Goal: Task Accomplishment & Management: Use online tool/utility

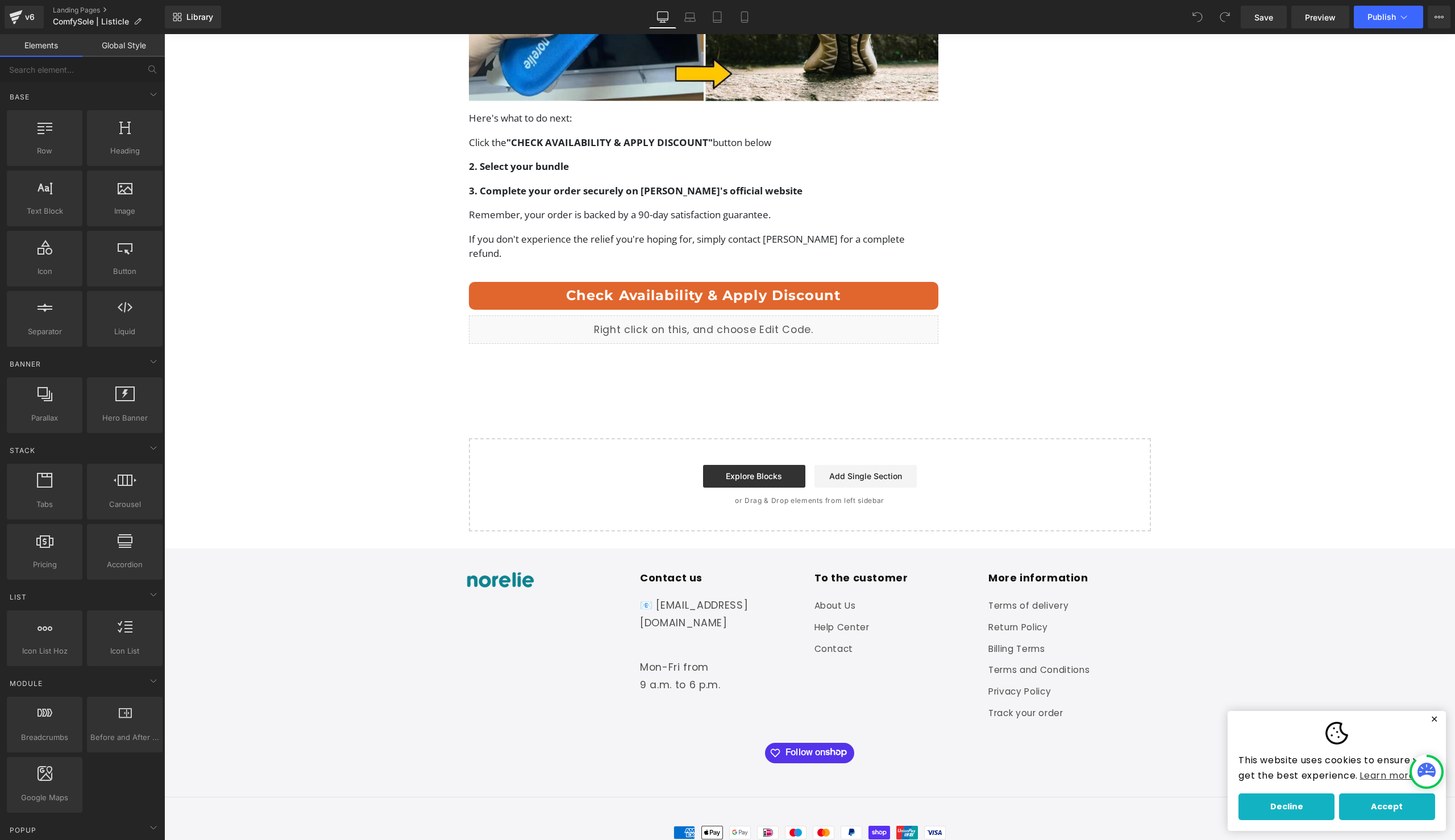
scroll to position [4247, 0]
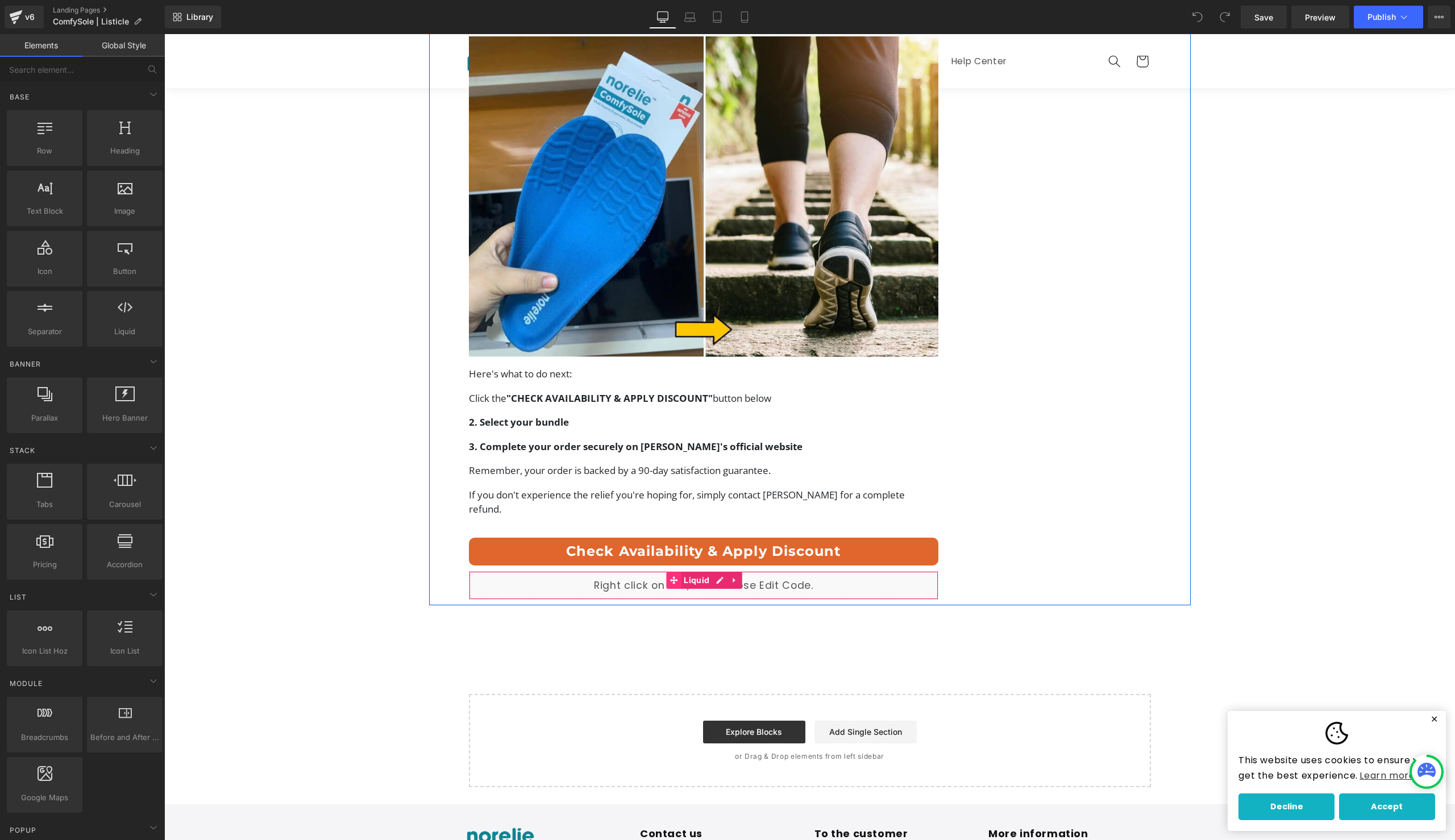
click at [669, 577] on icon at bounding box center [673, 581] width 8 height 8
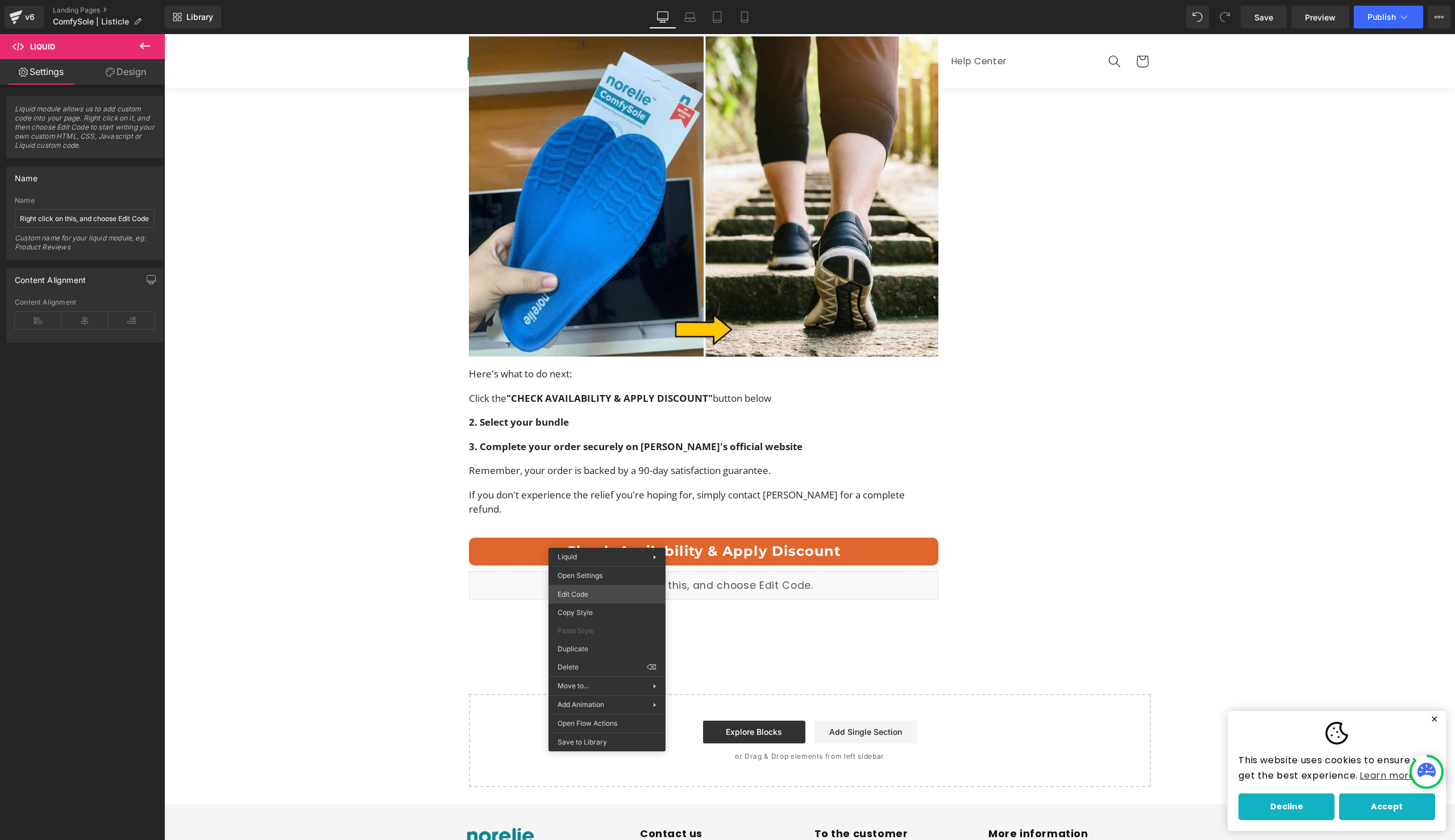
click at [618, 0] on div "Liquid You are previewing how the will restyle your page. You can not edit Elem…" at bounding box center [727, 0] width 1455 height 0
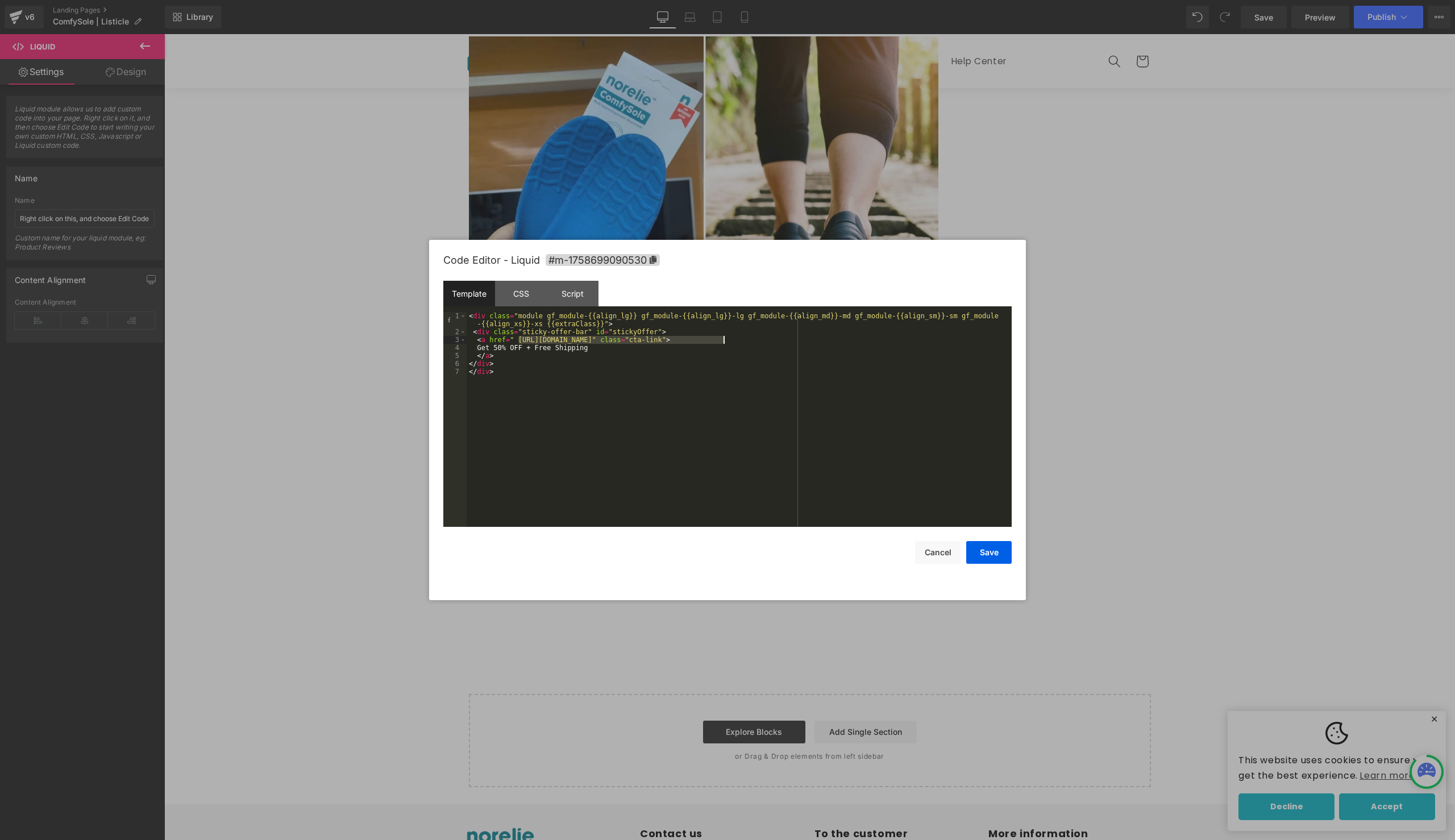
drag, startPoint x: 517, startPoint y: 341, endPoint x: 723, endPoint y: 341, distance: 206.0
click at [723, 341] on div "< div class = "module gf_module-{{align_lg}} gf_module-{{align_lg}}-lg gf_modul…" at bounding box center [740, 431] width 546 height 238
drag, startPoint x: 724, startPoint y: 342, endPoint x: 520, endPoint y: 339, distance: 204.0
click at [520, 339] on div "< div class = "module gf_module-{{align_lg}} gf_module-{{align_lg}}-lg gf_modul…" at bounding box center [740, 431] width 546 height 238
click at [991, 556] on button "Save" at bounding box center [989, 552] width 45 height 23
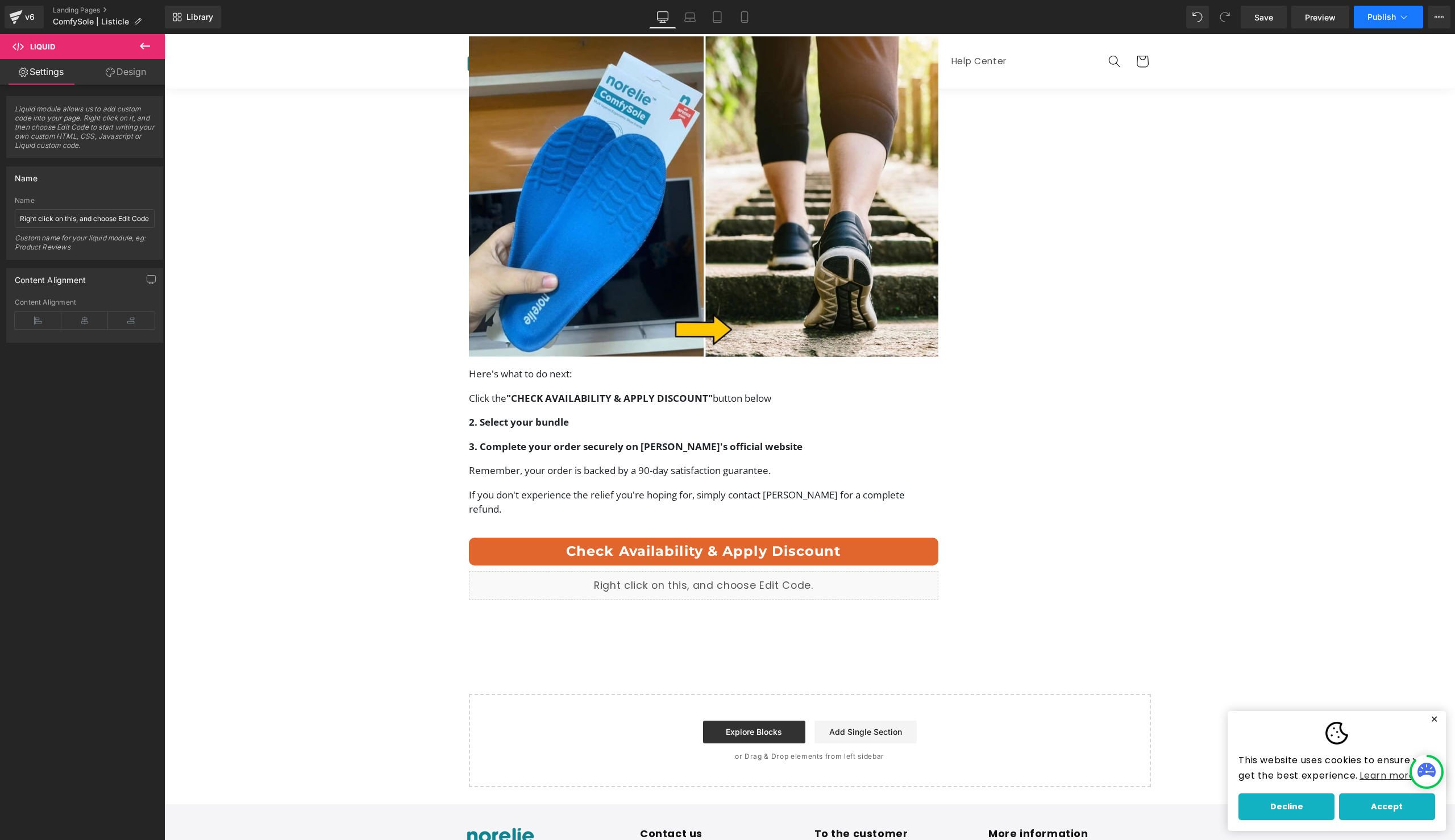
click at [1368, 7] on button "Publish" at bounding box center [1389, 16] width 69 height 23
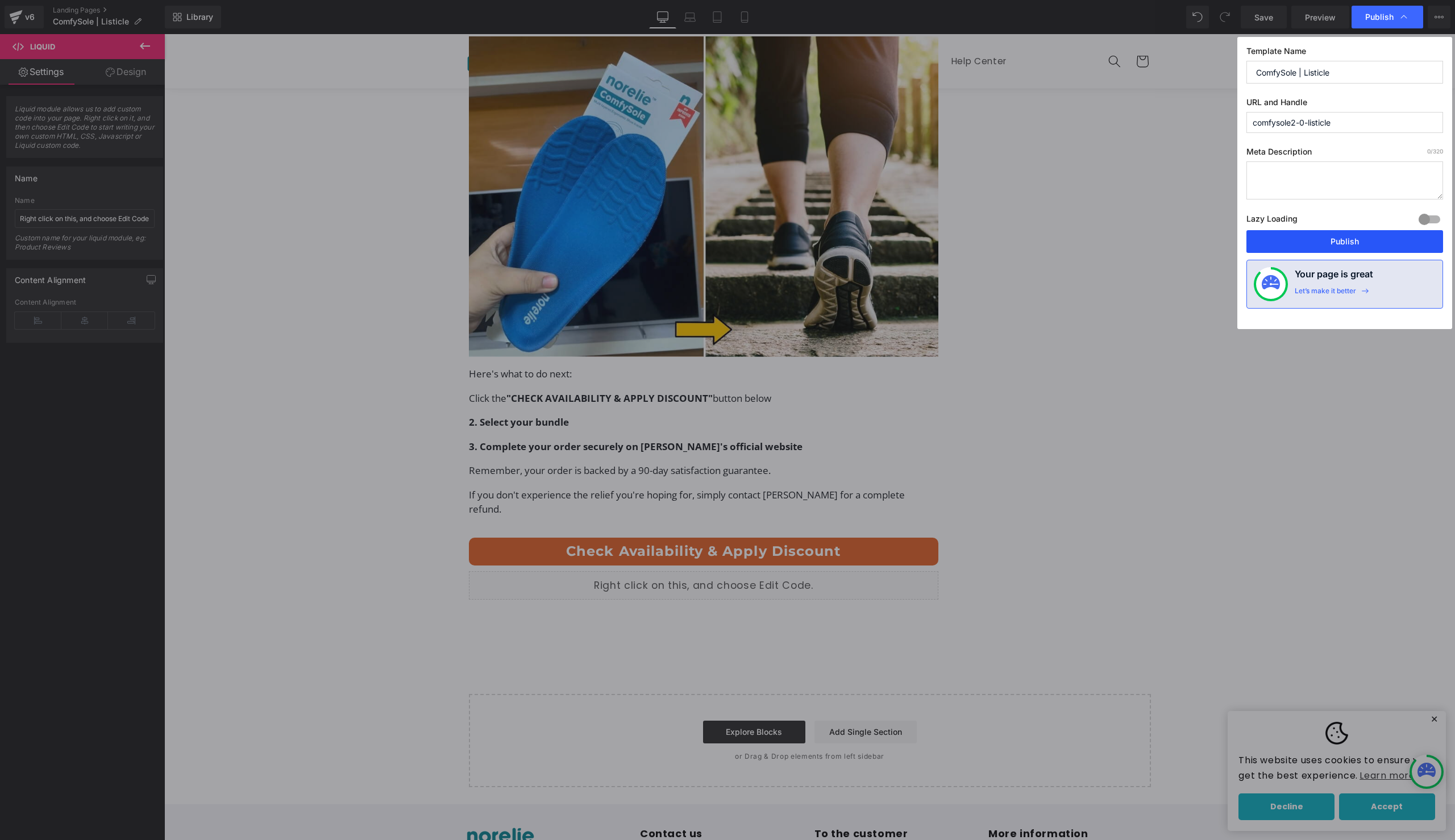
click at [1289, 234] on button "Publish" at bounding box center [1345, 241] width 196 height 23
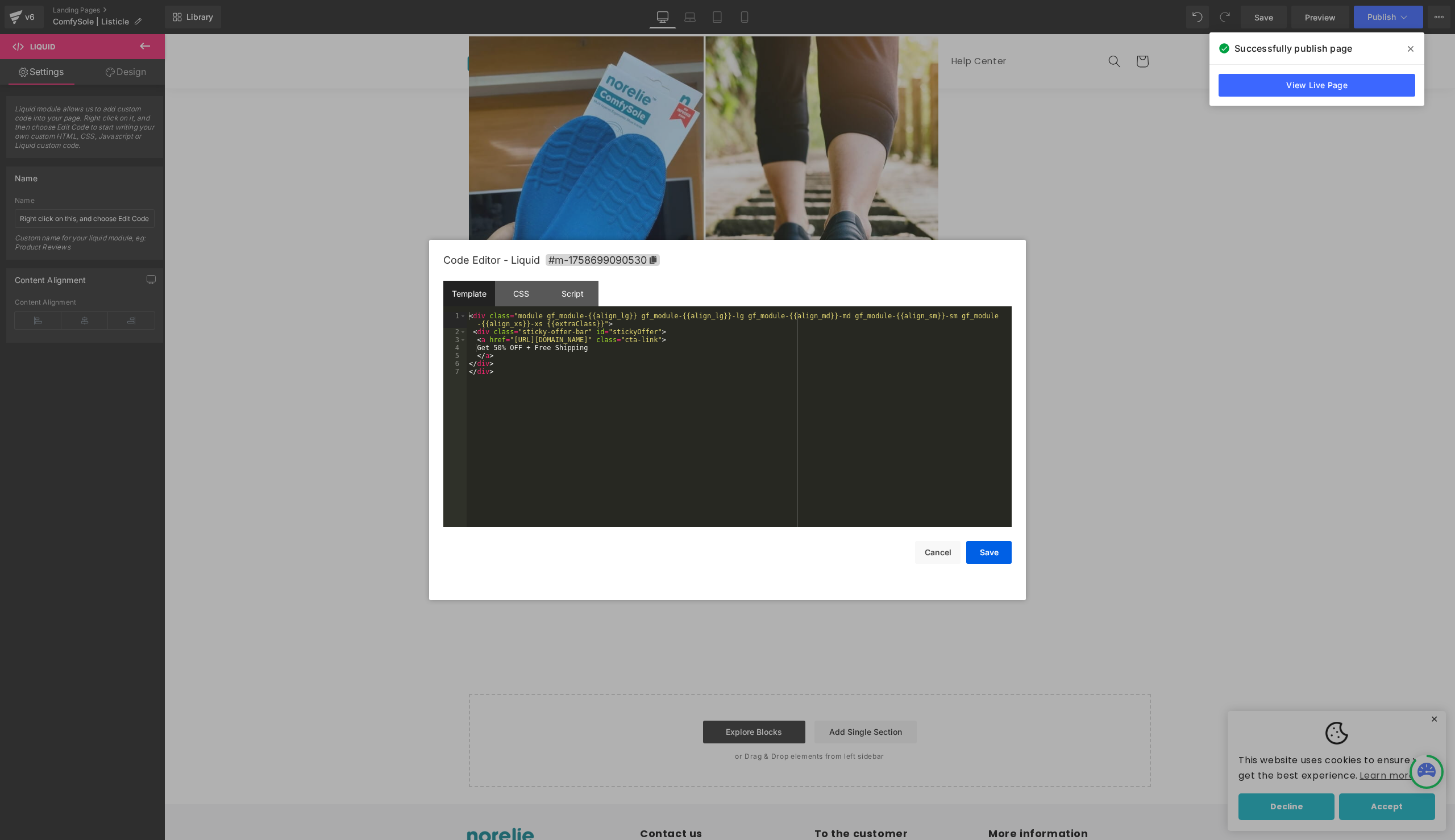
click at [743, 604] on body "Liquid You are previewing how the will restyle your page. You can not edit Elem…" at bounding box center [727, 420] width 1455 height 840
click at [992, 559] on button "Save" at bounding box center [989, 552] width 45 height 23
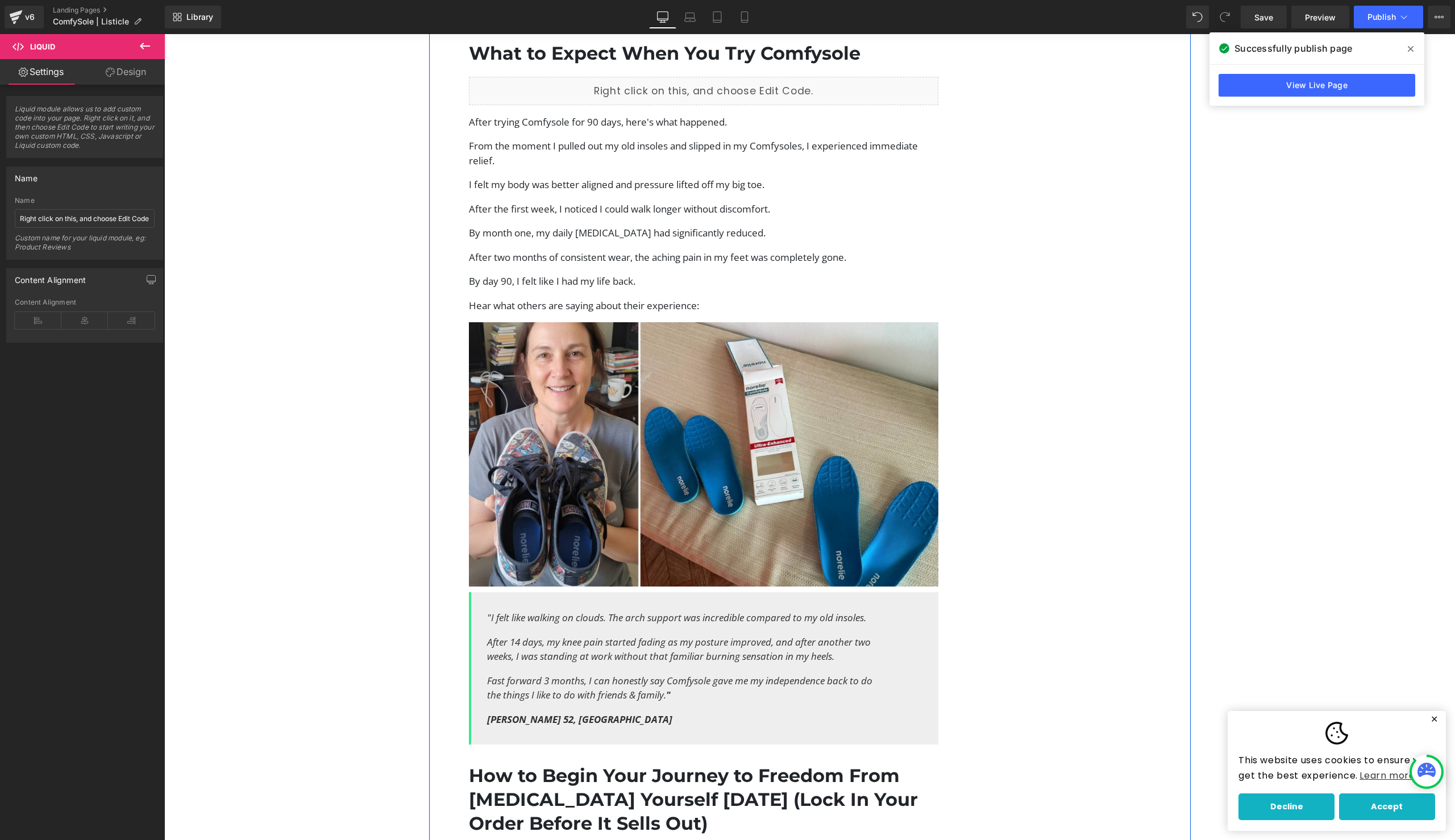
scroll to position [3320, 0]
